Goal: Task Accomplishment & Management: Manage account settings

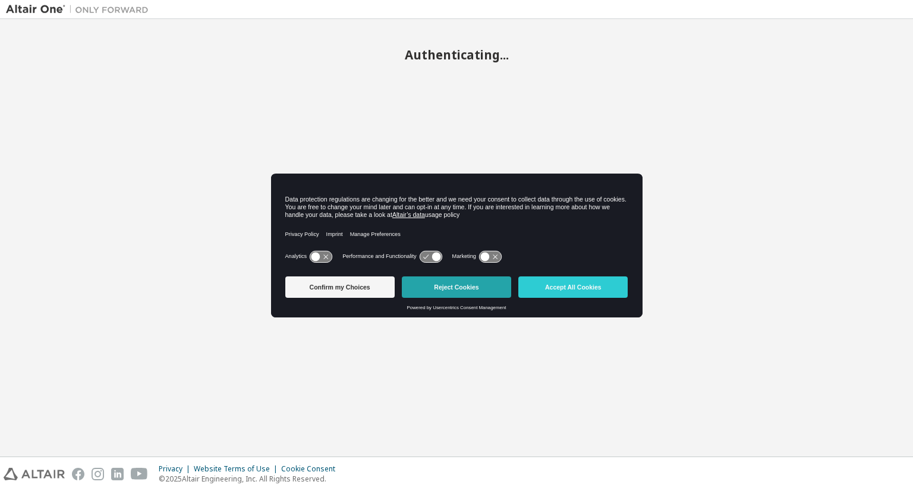
click at [462, 287] on button "Reject Cookies" at bounding box center [456, 286] width 109 height 21
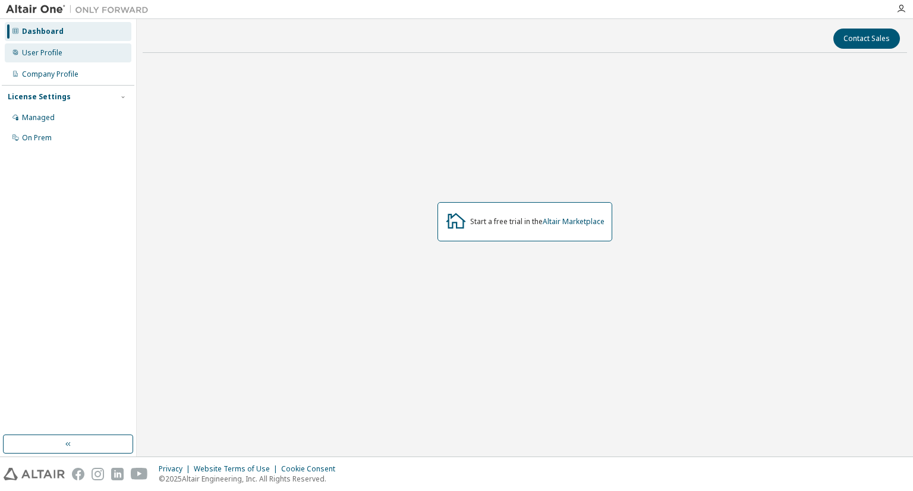
click at [83, 52] on div "User Profile" at bounding box center [68, 52] width 127 height 19
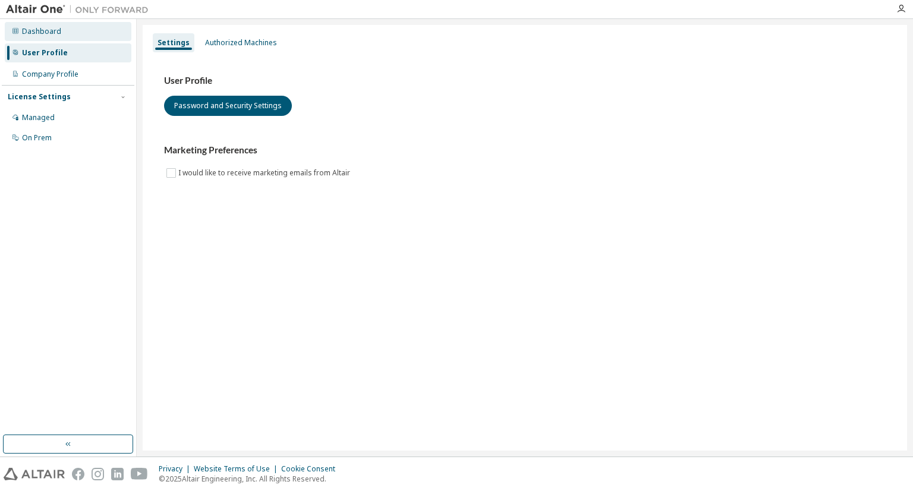
click at [53, 36] on div "Dashboard" at bounding box center [41, 32] width 39 height 10
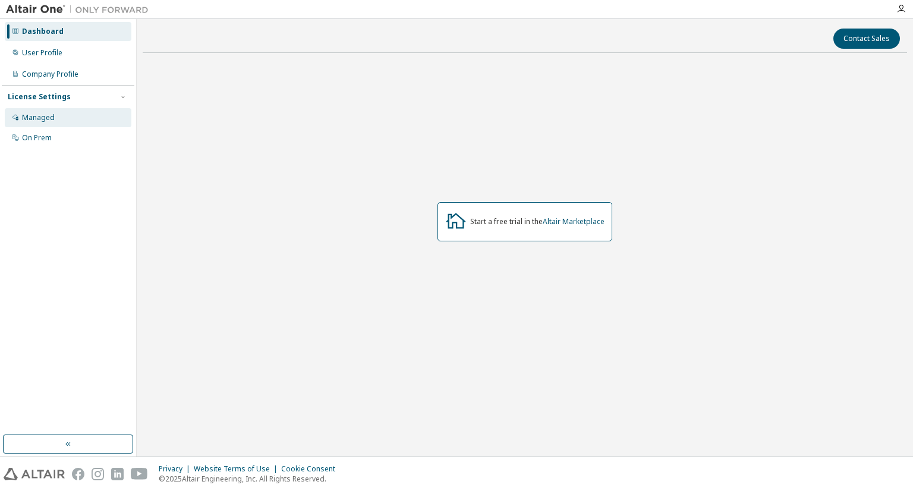
click at [53, 117] on div "Managed" at bounding box center [38, 118] width 33 height 10
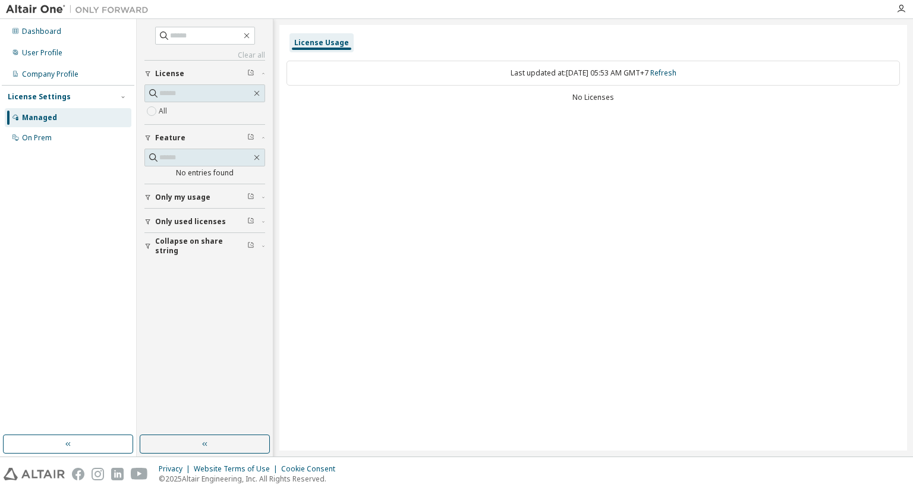
click at [160, 199] on span "Only my usage" at bounding box center [182, 198] width 55 height 10
click at [321, 51] on div "License Usage" at bounding box center [321, 42] width 64 height 19
click at [594, 99] on div "No Licenses" at bounding box center [592, 98] width 613 height 10
click at [671, 72] on link "Refresh" at bounding box center [663, 73] width 26 height 10
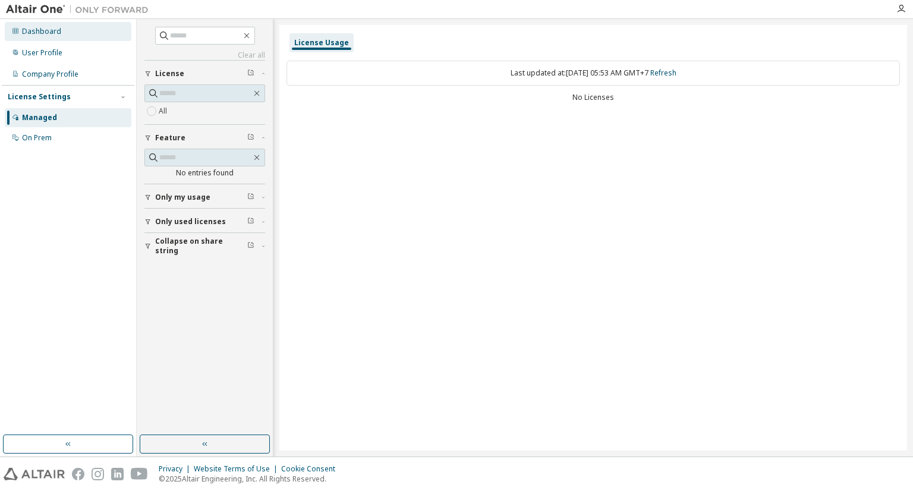
click at [63, 37] on div "Dashboard" at bounding box center [68, 31] width 127 height 19
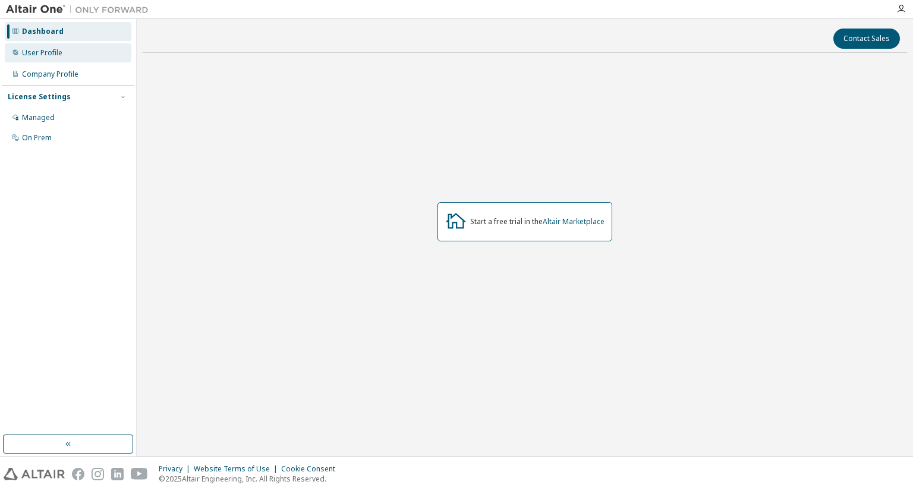
click at [96, 57] on div "User Profile" at bounding box center [68, 52] width 127 height 19
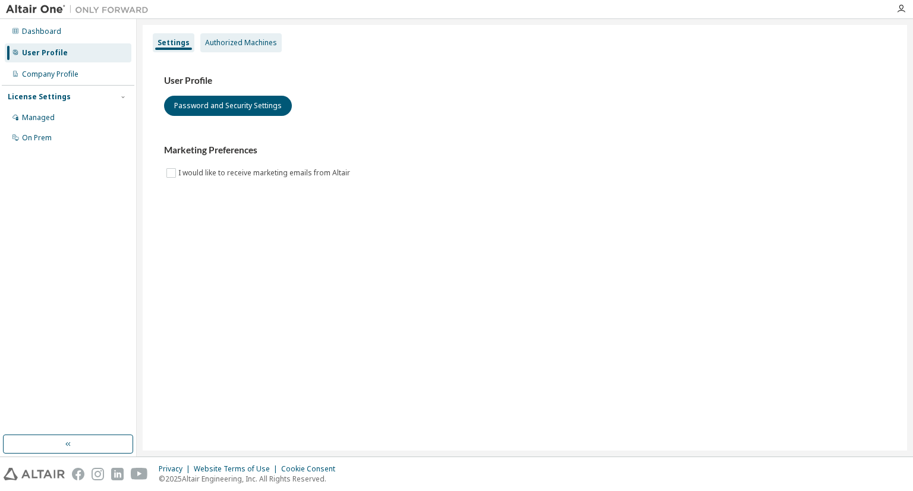
click at [209, 43] on div "Authorized Machines" at bounding box center [241, 43] width 72 height 10
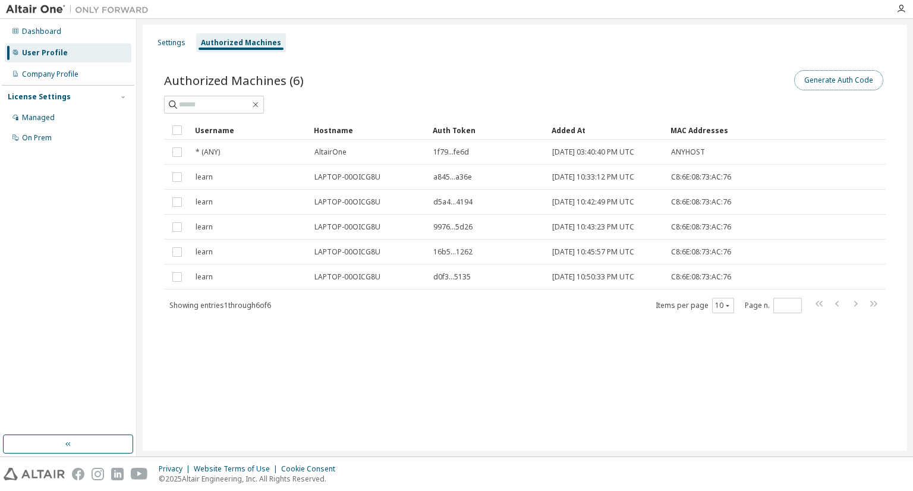
click at [836, 74] on button "Generate Auth Code" at bounding box center [838, 80] width 89 height 20
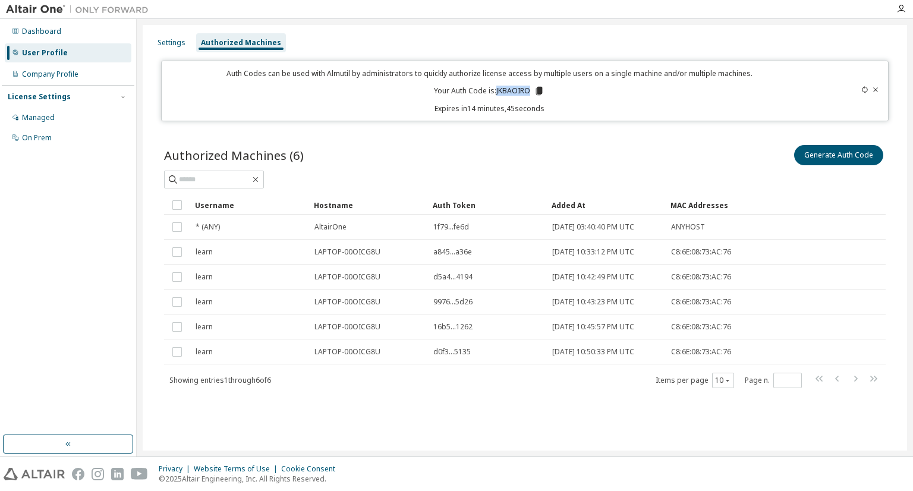
drag, startPoint x: 497, startPoint y: 90, endPoint x: 544, endPoint y: 89, distance: 47.6
click at [544, 89] on div "Auth Codes can be used with Almutil by administrators to quickly authorize lice…" at bounding box center [489, 90] width 641 height 45
copy p "JKBAOIRO"
